Goal: Find specific page/section: Find specific page/section

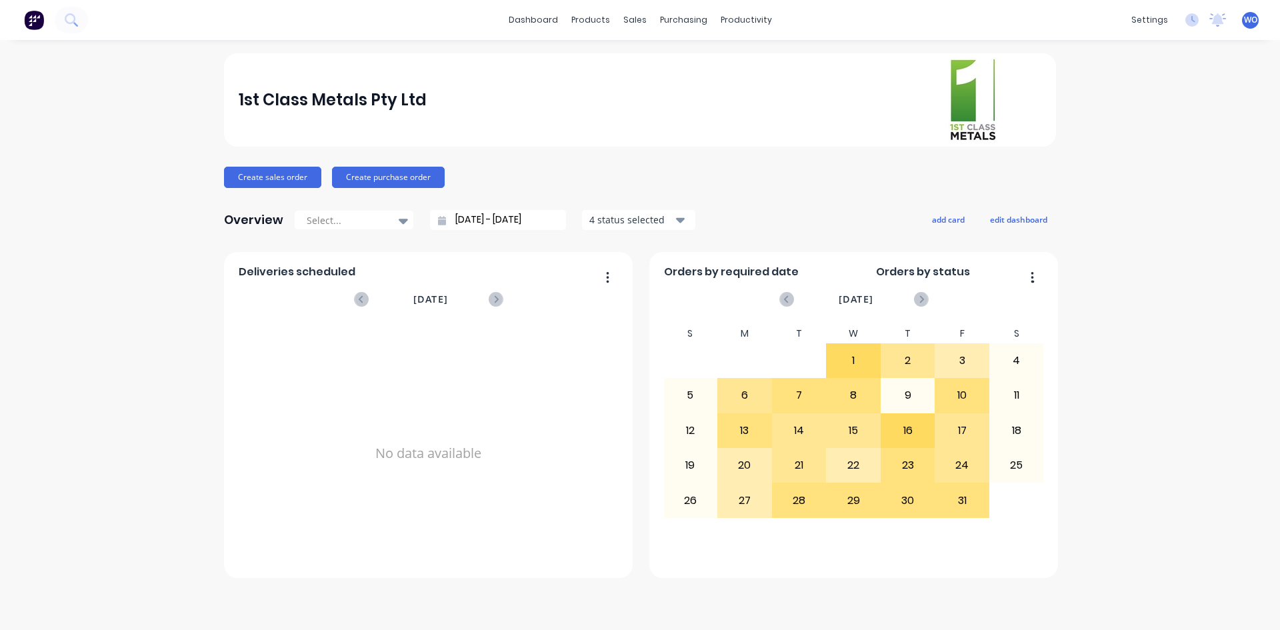
click at [38, 23] on img at bounding box center [34, 20] width 20 height 20
click at [751, 64] on div "Workflow" at bounding box center [770, 64] width 40 height 12
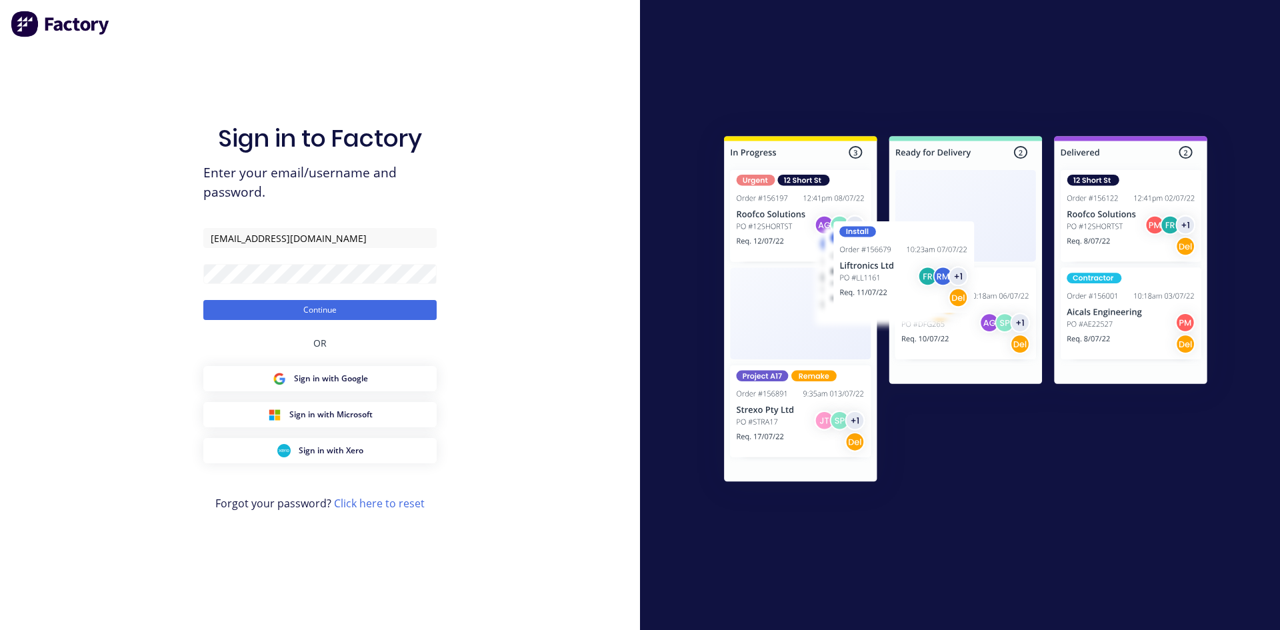
click at [412, 322] on div "Sign in to Factory Enter your email/username and password. [EMAIL_ADDRESS][DOMA…" at bounding box center [319, 328] width 233 height 582
click at [411, 311] on button "Continue" at bounding box center [319, 310] width 233 height 20
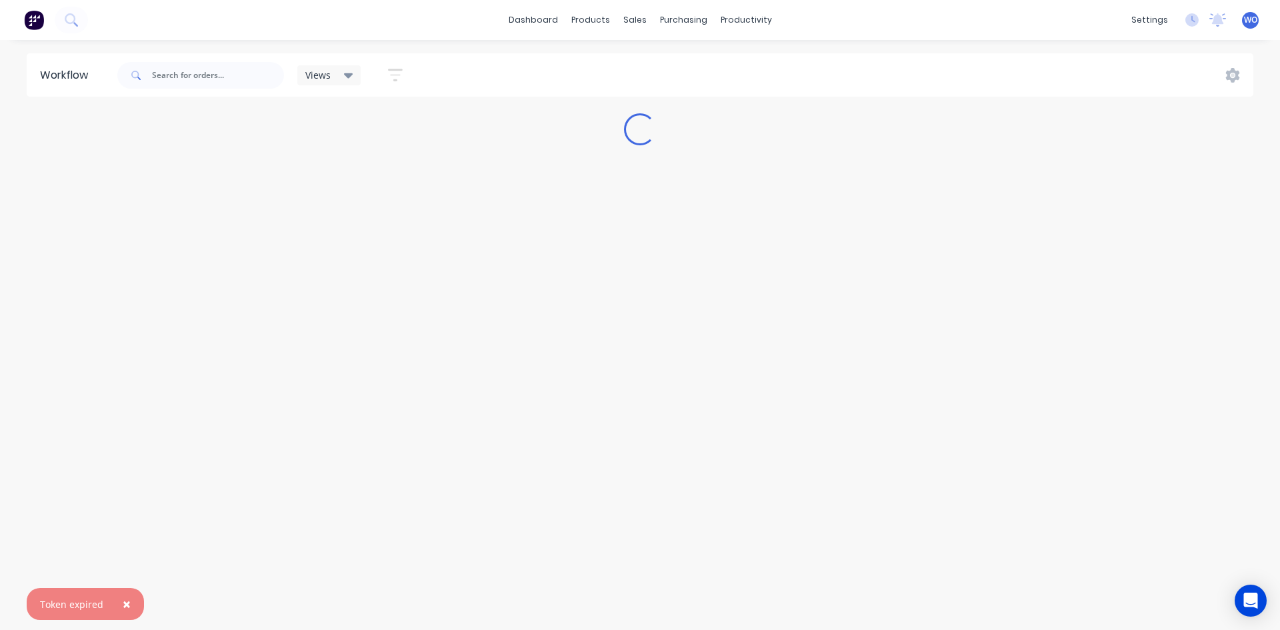
click at [126, 607] on span "×" at bounding box center [127, 604] width 8 height 19
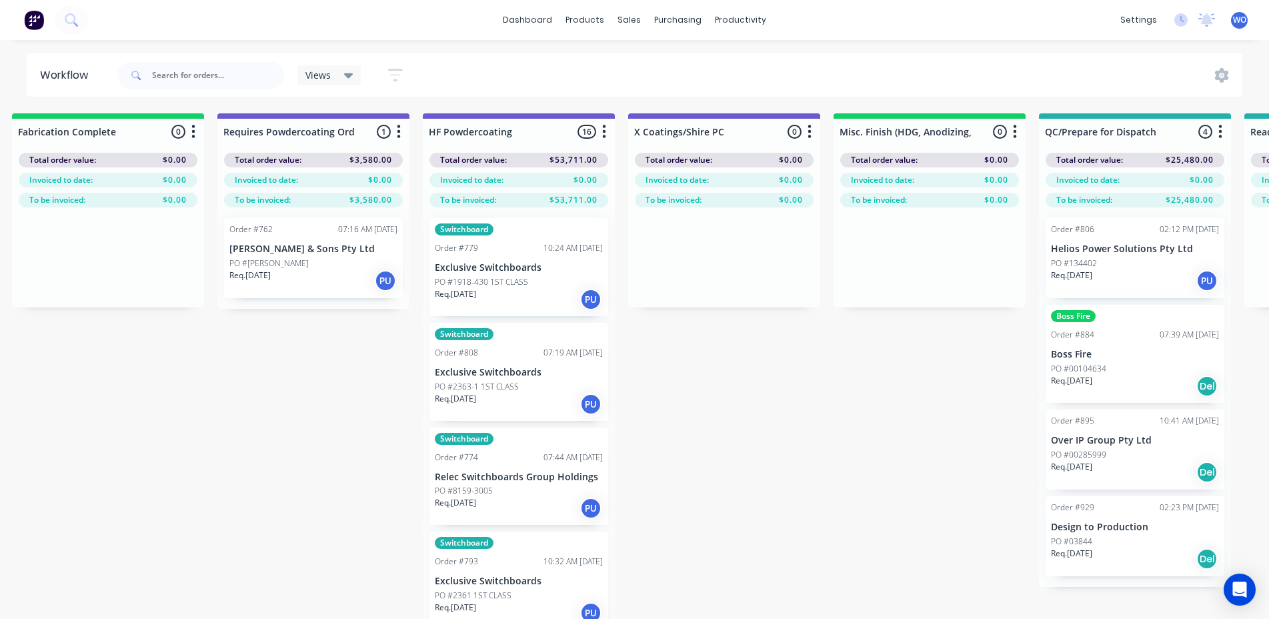
scroll to position [0, 4131]
